Goal: Check status

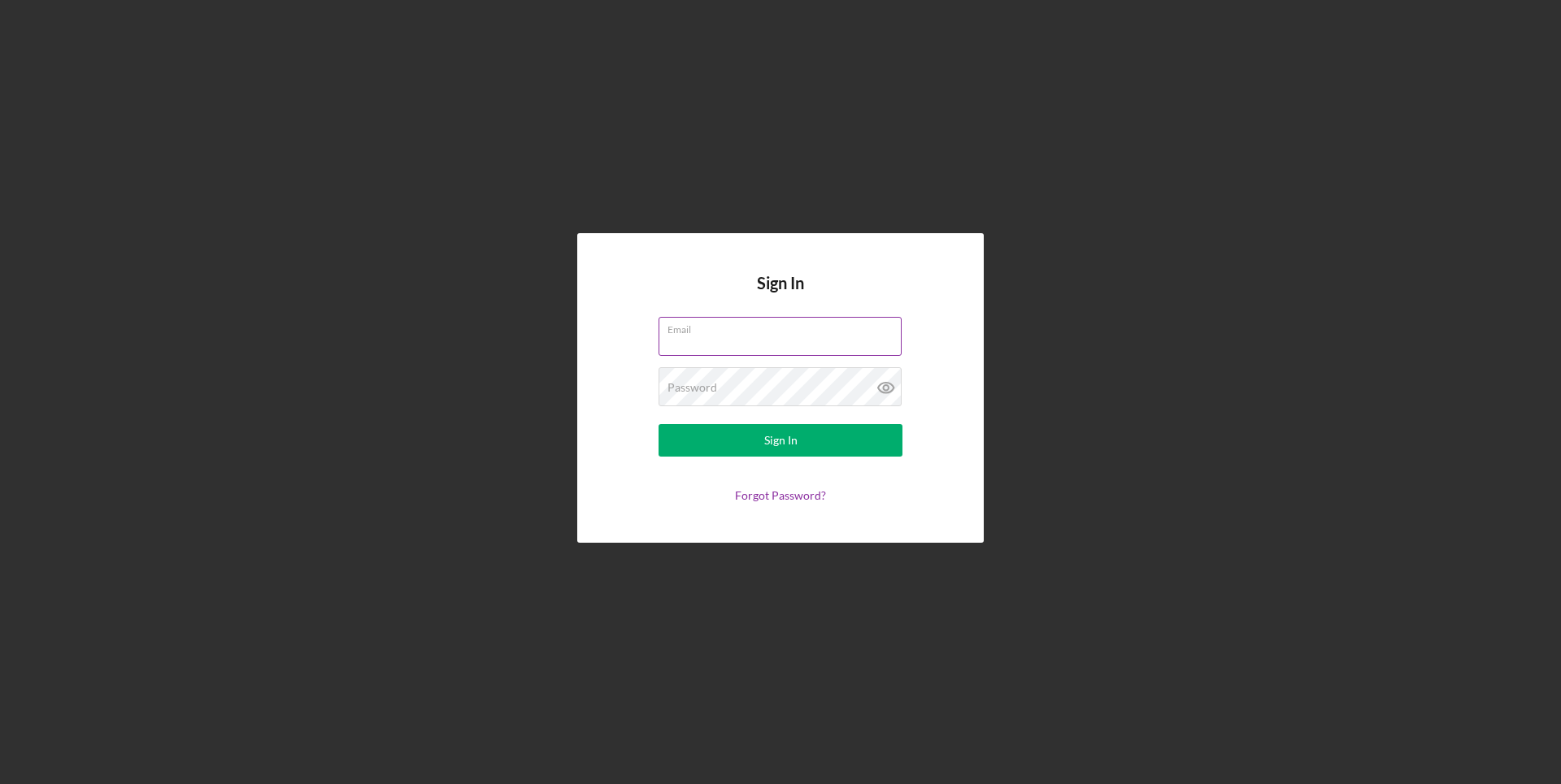
paste input "[EMAIL_ADDRESS][DOMAIN_NAME]"
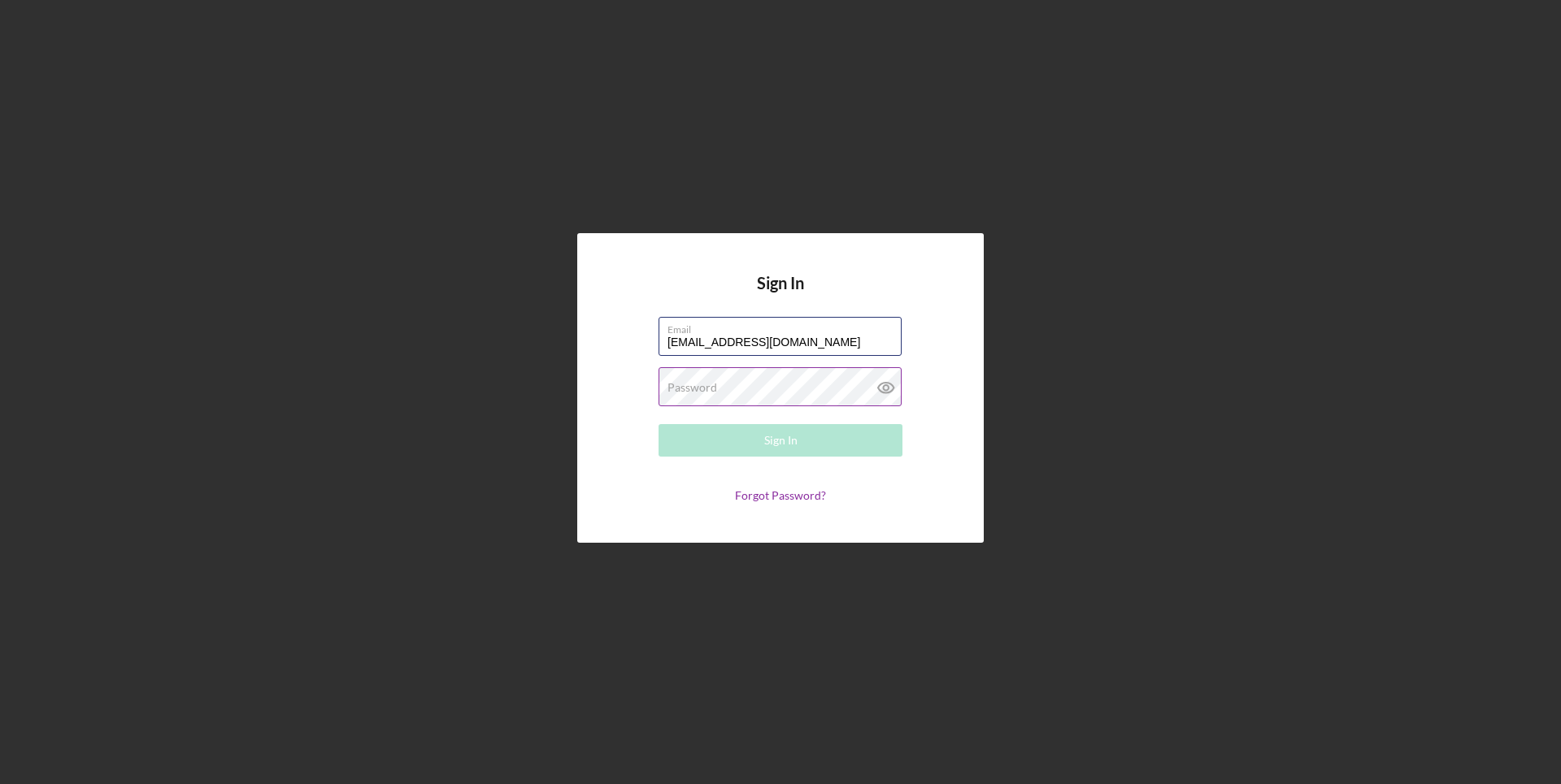
type input "[EMAIL_ADDRESS][DOMAIN_NAME]"
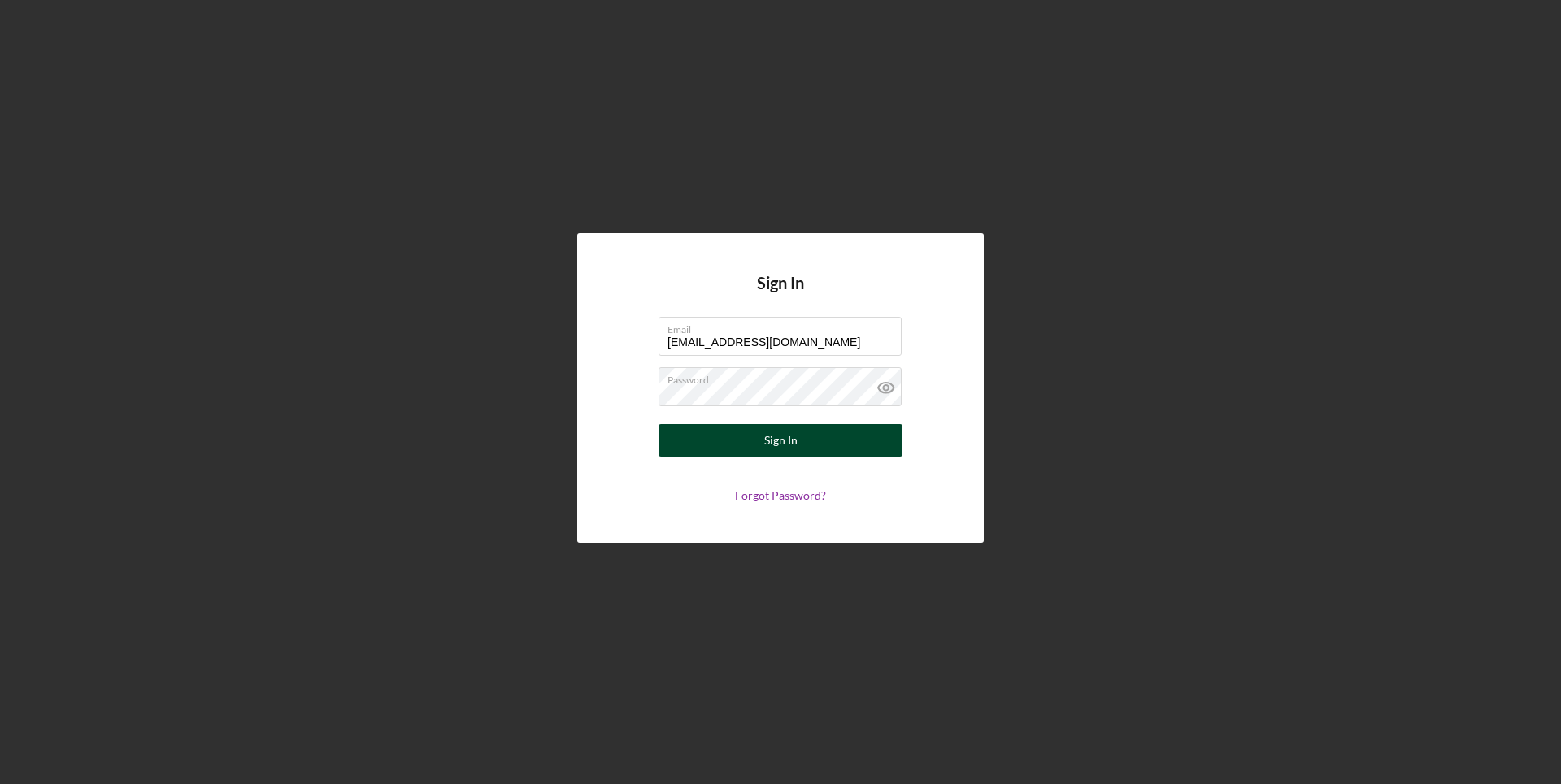
click at [772, 439] on div "Sign In" at bounding box center [780, 441] width 33 height 32
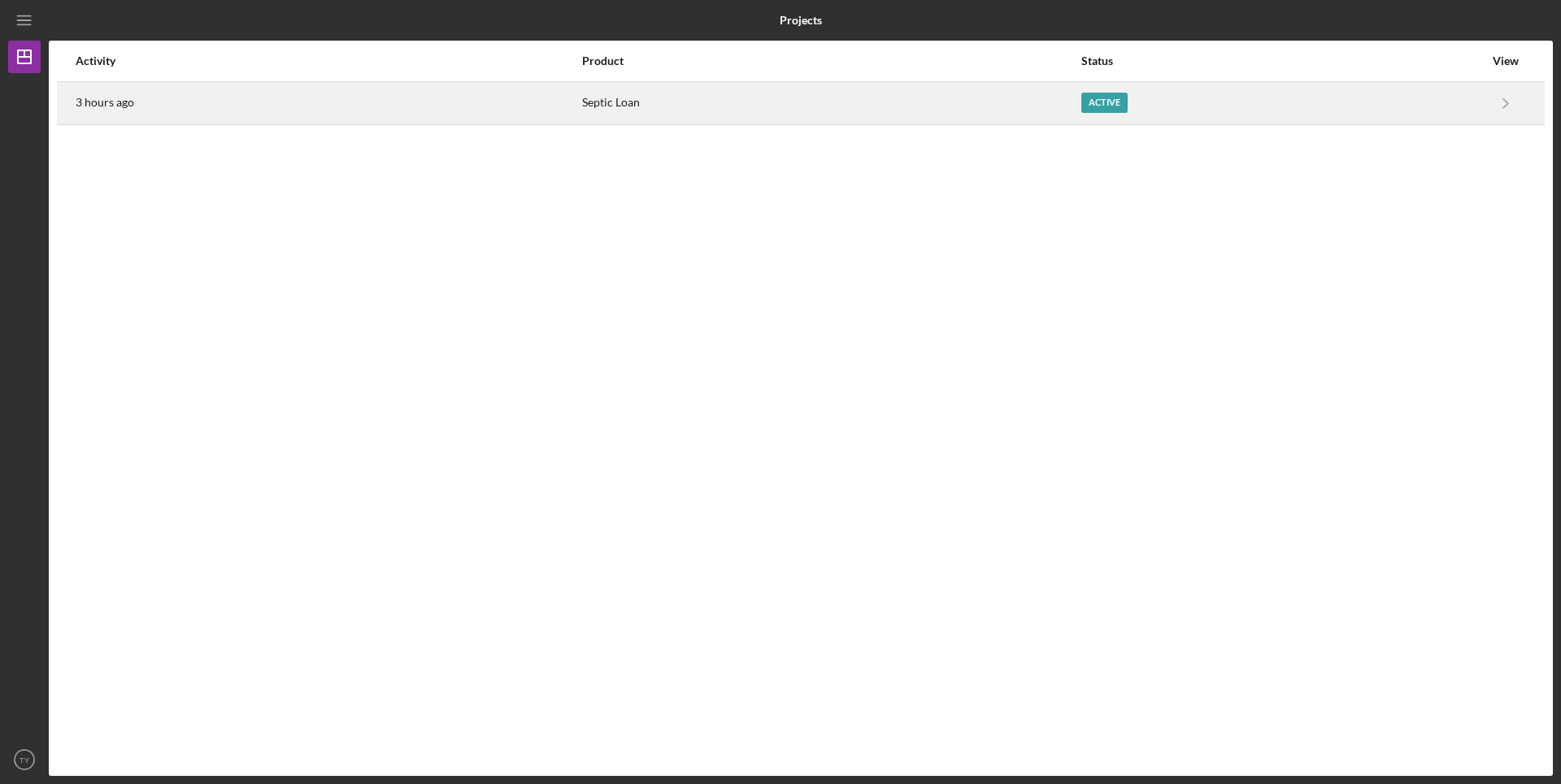
click at [1097, 101] on div "Active" at bounding box center [1104, 103] width 47 height 20
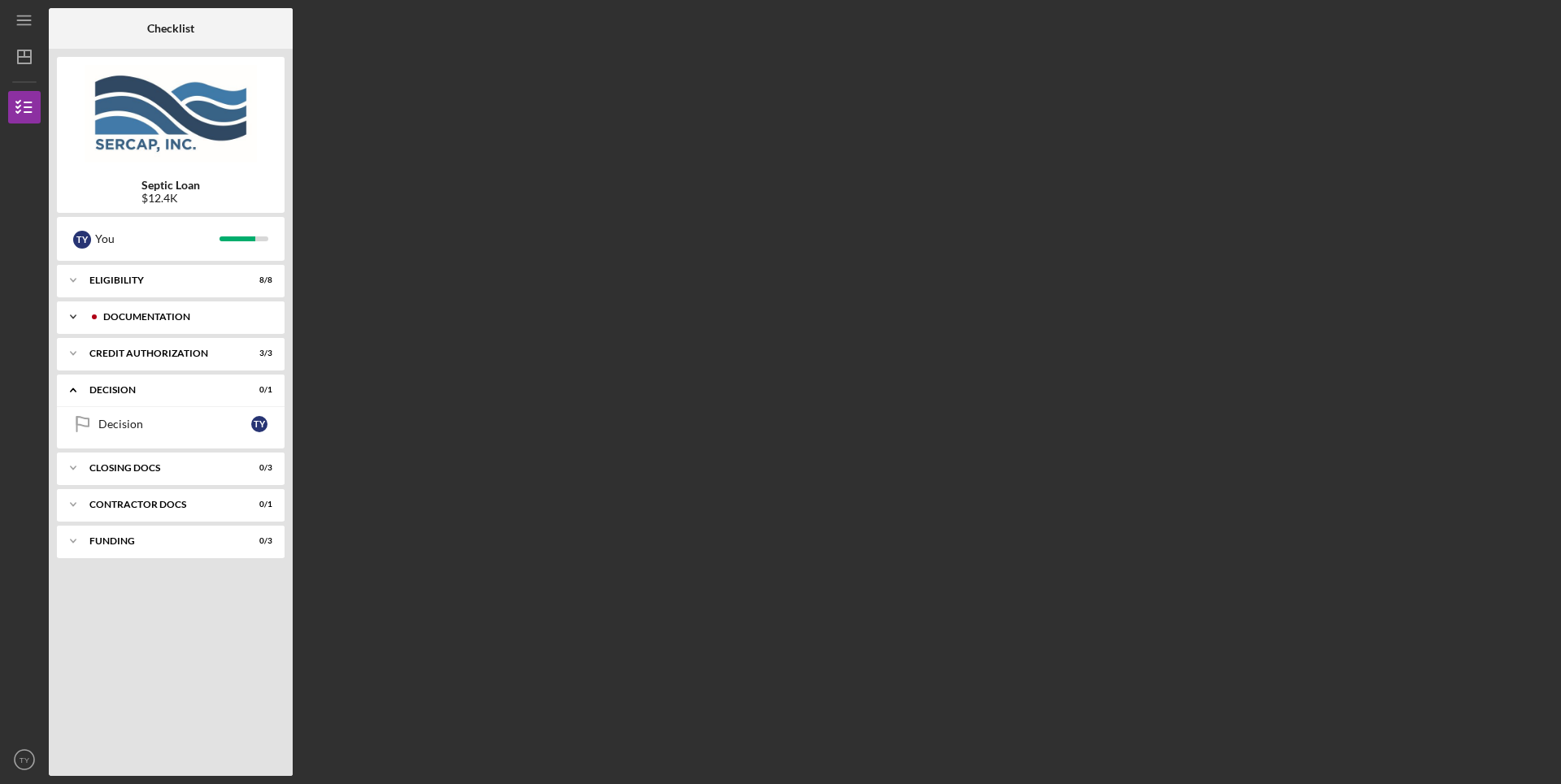
click at [73, 321] on icon "Icon/Expander" at bounding box center [73, 317] width 32 height 32
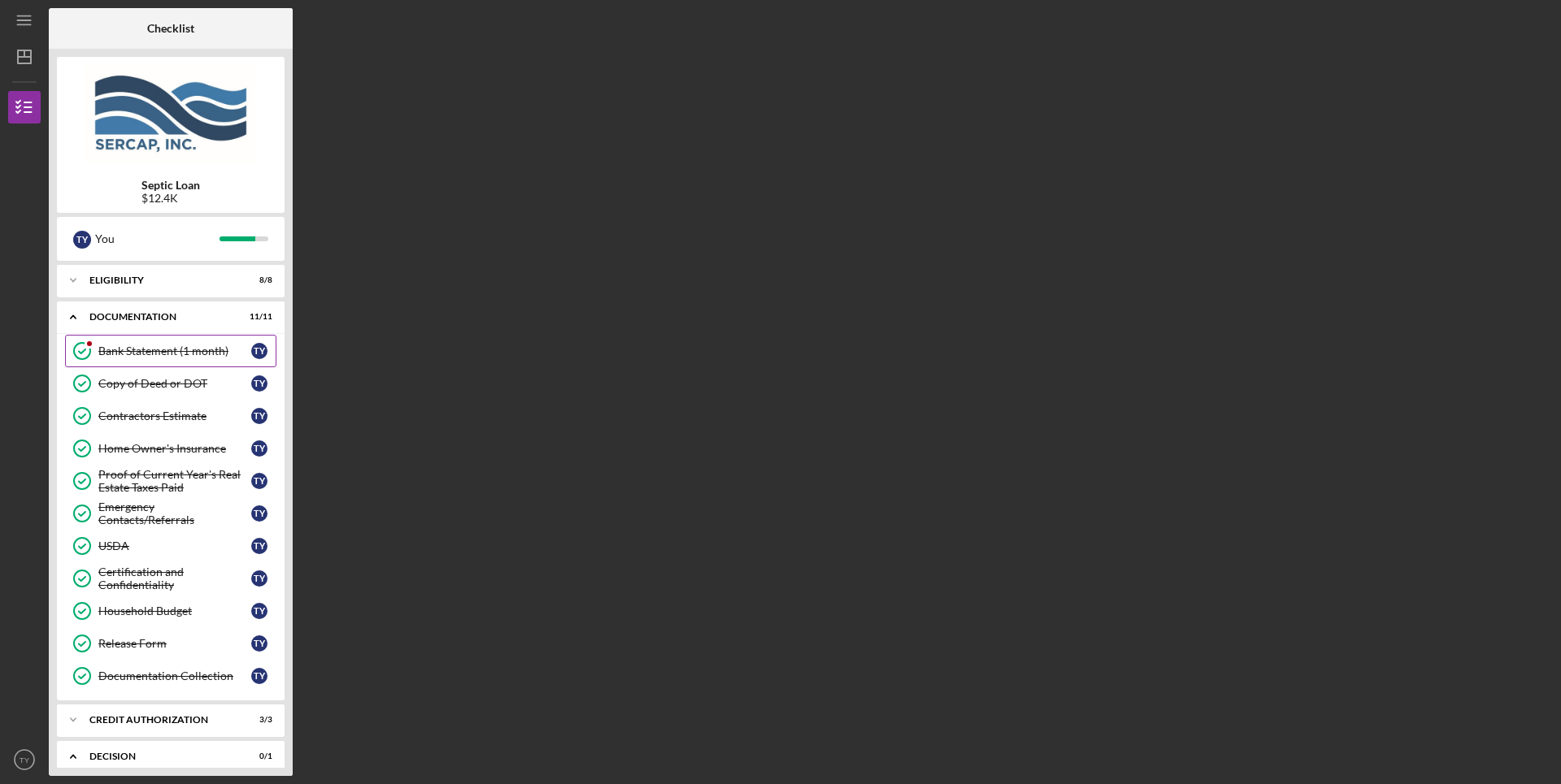
click at [122, 345] on div "Bank Statement (1 month)" at bounding box center [174, 350] width 153 height 13
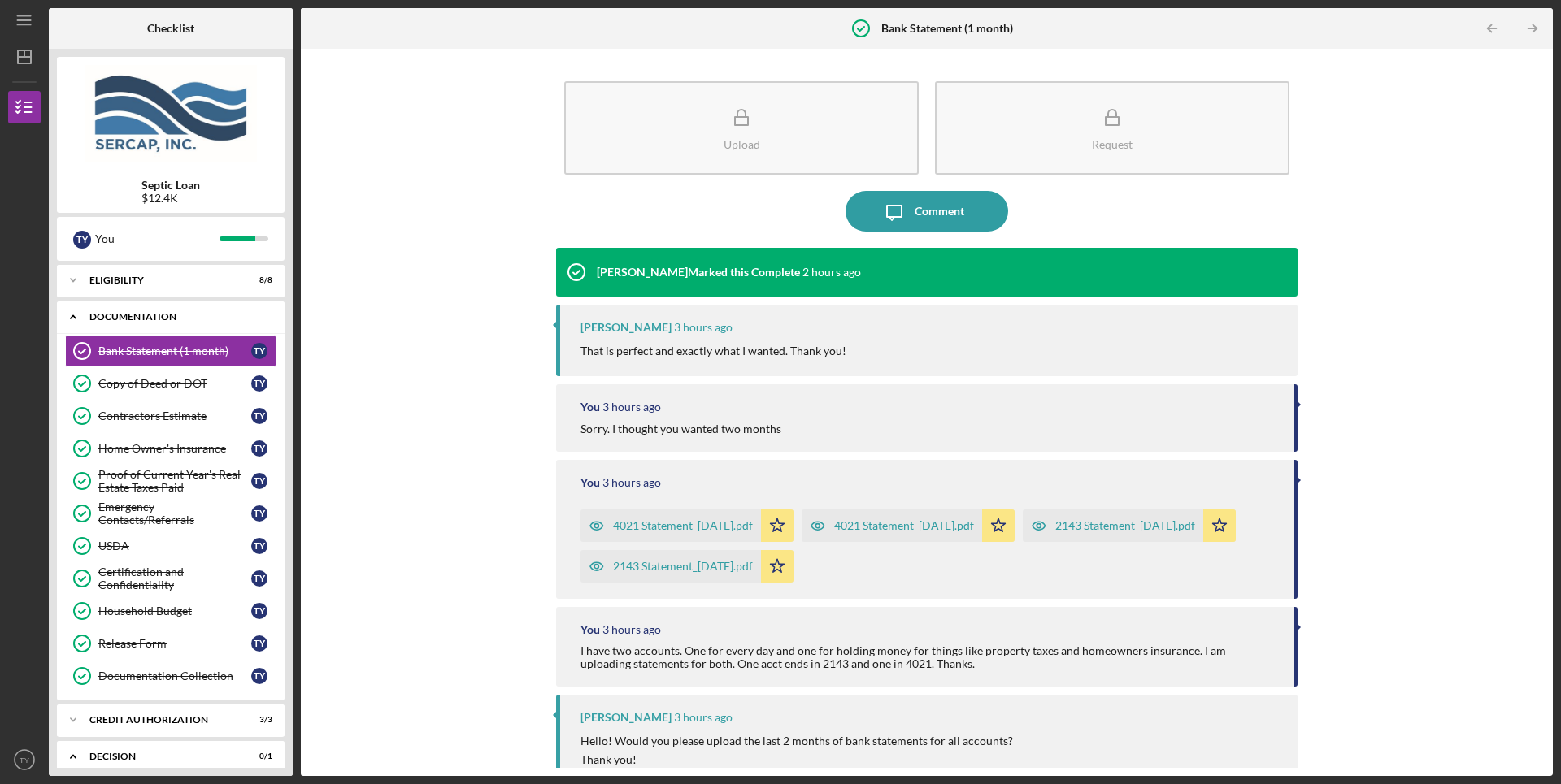
click at [70, 316] on icon "Icon/Expander" at bounding box center [73, 317] width 32 height 32
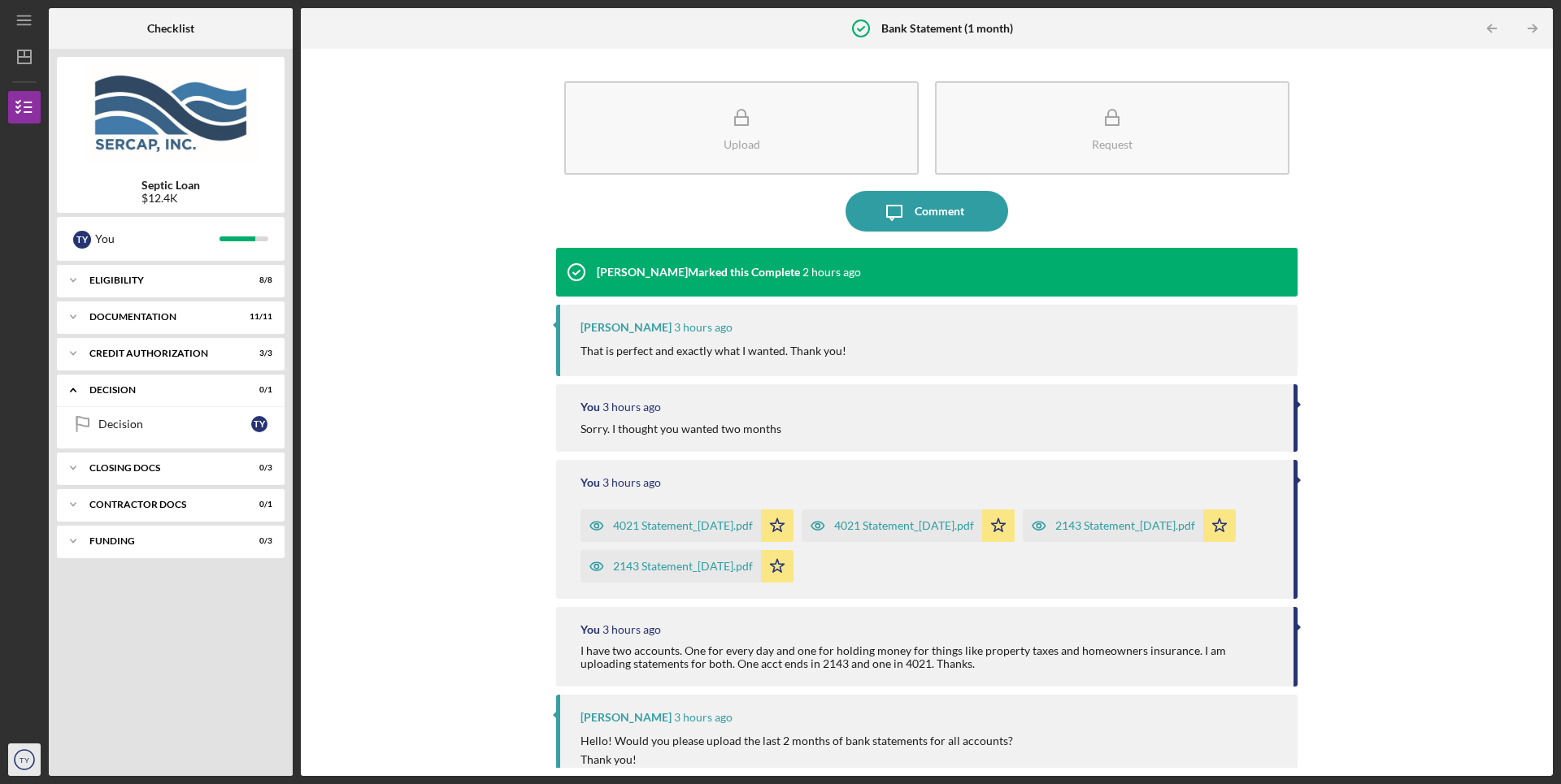
drag, startPoint x: 1475, startPoint y: 0, endPoint x: 14, endPoint y: 766, distance: 1649.6
click at [14, 766] on icon "TY" at bounding box center [25, 759] width 32 height 41
click at [39, 649] on link "Logout" at bounding box center [98, 650] width 179 height 33
